Goal: Information Seeking & Learning: Learn about a topic

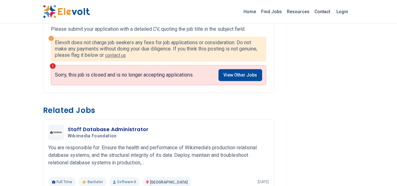
scroll to position [399, 0]
click at [237, 69] on link "View Other Jobs" at bounding box center [240, 75] width 44 height 12
click at [243, 69] on link "View Other Jobs" at bounding box center [240, 75] width 44 height 12
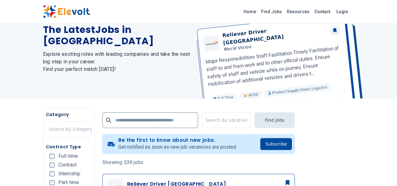
scroll to position [12, 0]
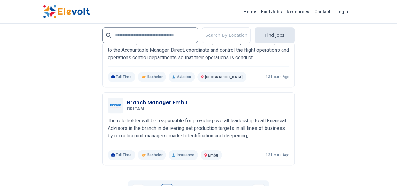
scroll to position [1483, 0]
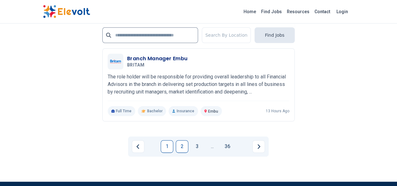
click at [181, 140] on link "2" at bounding box center [182, 146] width 13 height 13
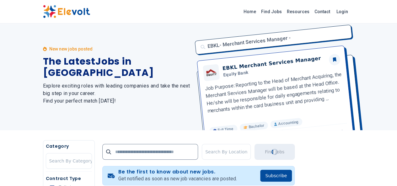
scroll to position [0, 0]
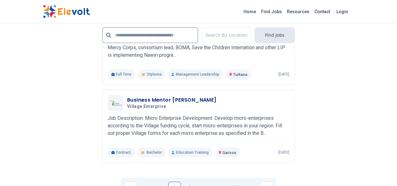
scroll to position [1443, 0]
click at [188, 181] on link "3" at bounding box center [189, 187] width 13 height 13
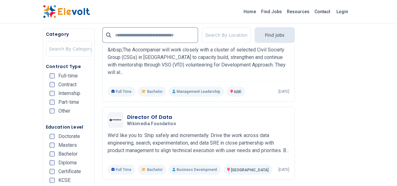
scroll to position [830, 0]
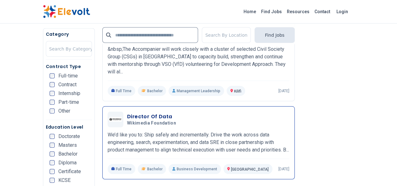
drag, startPoint x: 121, startPoint y: 60, endPoint x: 117, endPoint y: 65, distance: 6.7
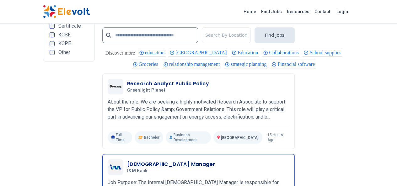
scroll to position [1339, 0]
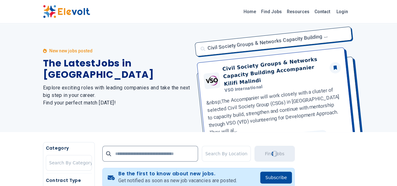
scroll to position [0, 0]
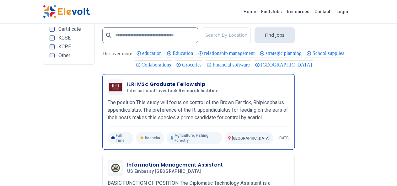
scroll to position [1363, 0]
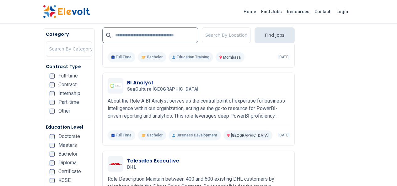
scroll to position [389, 0]
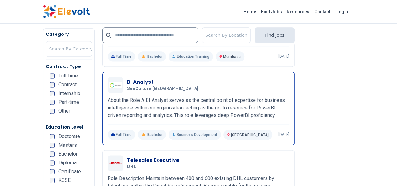
click at [127, 86] on span "SunCulture Kenya" at bounding box center [163, 89] width 72 height 6
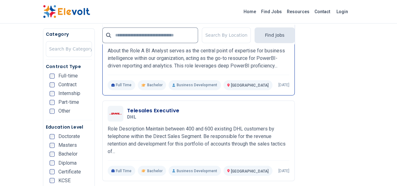
scroll to position [439, 0]
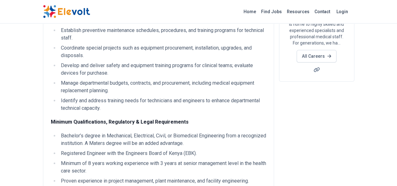
scroll to position [136, 0]
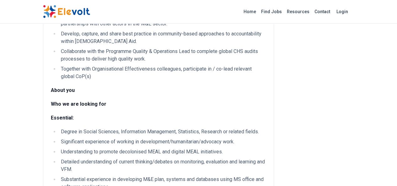
scroll to position [319, 0]
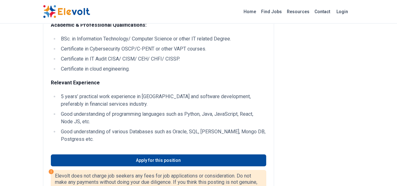
scroll to position [230, 0]
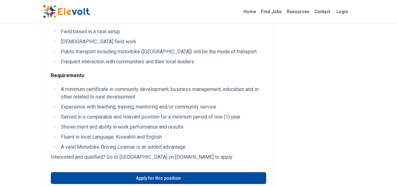
scroll to position [603, 0]
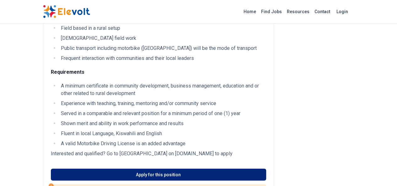
click at [155, 169] on link "Apply for this position" at bounding box center [158, 175] width 215 height 12
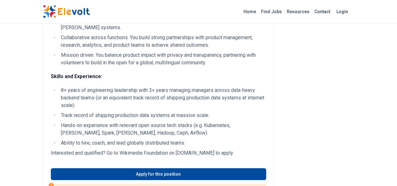
scroll to position [255, 0]
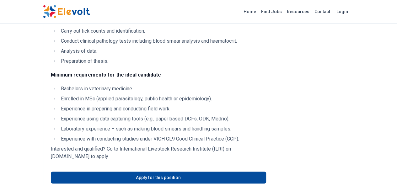
scroll to position [223, 0]
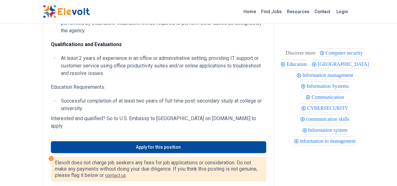
scroll to position [225, 0]
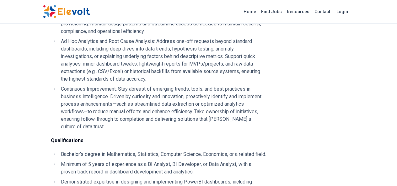
scroll to position [306, 0]
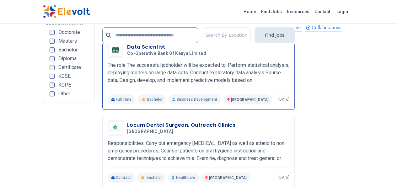
scroll to position [1401, 0]
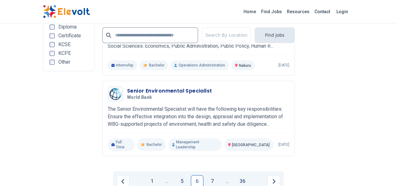
scroll to position [1464, 0]
click at [214, 175] on link "7" at bounding box center [212, 181] width 13 height 13
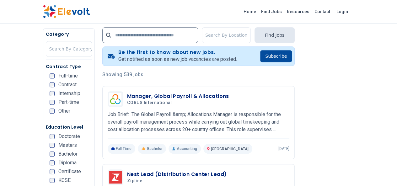
scroll to position [137, 0]
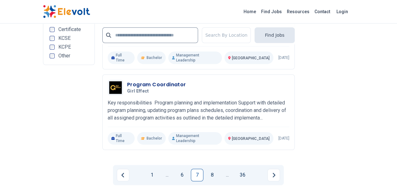
scroll to position [1439, 0]
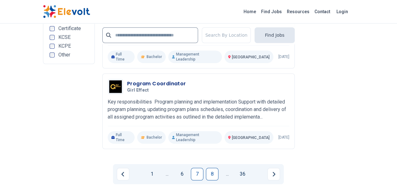
click at [212, 168] on link "8" at bounding box center [212, 174] width 13 height 13
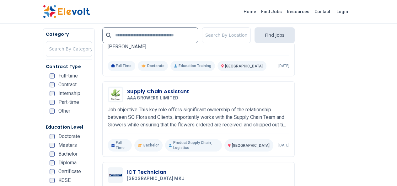
scroll to position [214, 0]
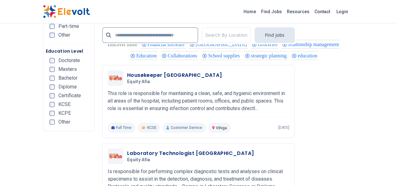
scroll to position [1363, 0]
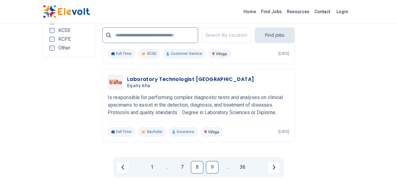
click at [209, 161] on link "9" at bounding box center [212, 167] width 13 height 13
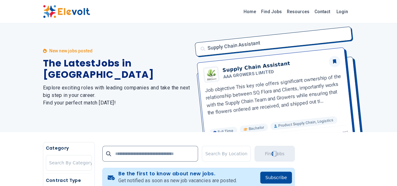
scroll to position [0, 0]
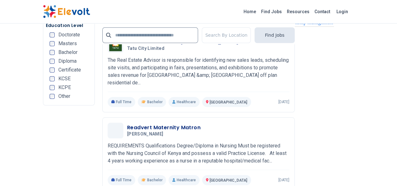
scroll to position [1426, 0]
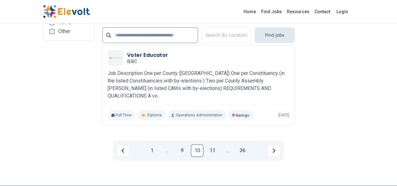
scroll to position [1398, 0]
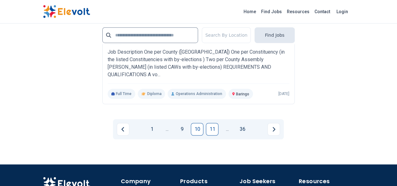
click at [214, 123] on link "11" at bounding box center [212, 129] width 13 height 13
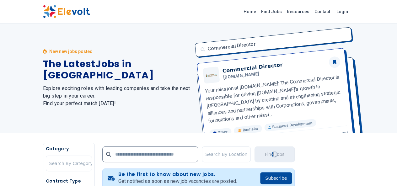
scroll to position [0, 0]
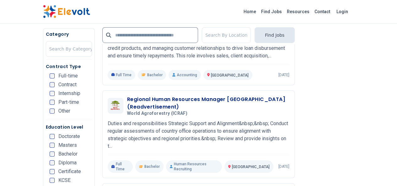
scroll to position [1093, 0]
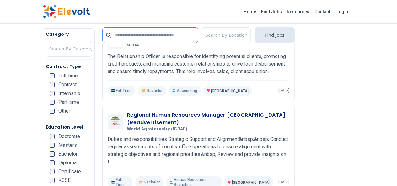
click at [126, 39] on input "text" at bounding box center [150, 35] width 96 height 16
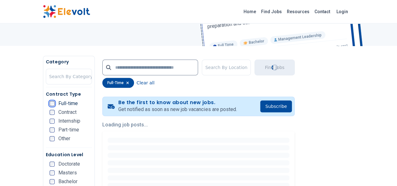
scroll to position [37, 0]
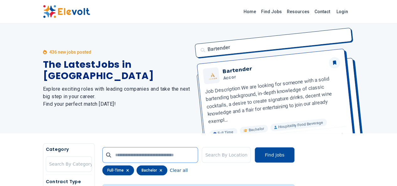
click at [102, 154] on input "text" at bounding box center [150, 155] width 96 height 16
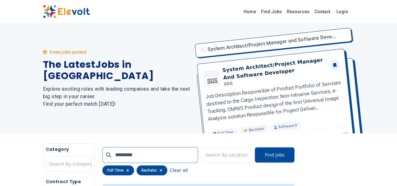
click at [166, 158] on input "********" at bounding box center [150, 155] width 96 height 16
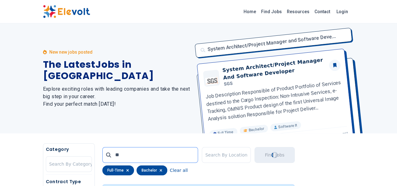
type input "*"
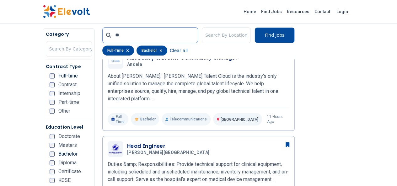
scroll to position [172, 0]
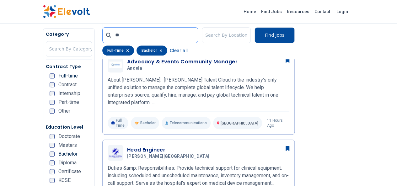
type input "**"
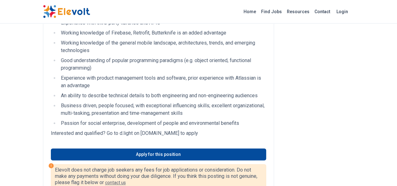
scroll to position [369, 0]
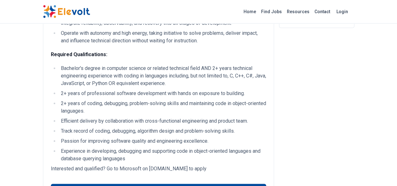
scroll to position [265, 0]
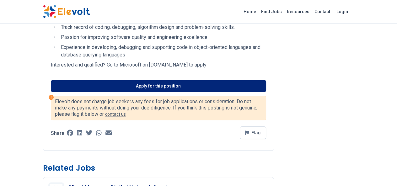
click at [125, 80] on link "Apply for this position" at bounding box center [158, 86] width 215 height 12
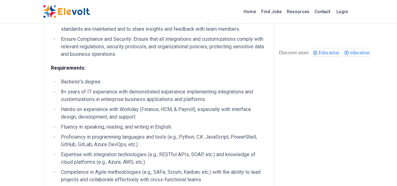
scroll to position [376, 0]
